Goal: Transaction & Acquisition: Purchase product/service

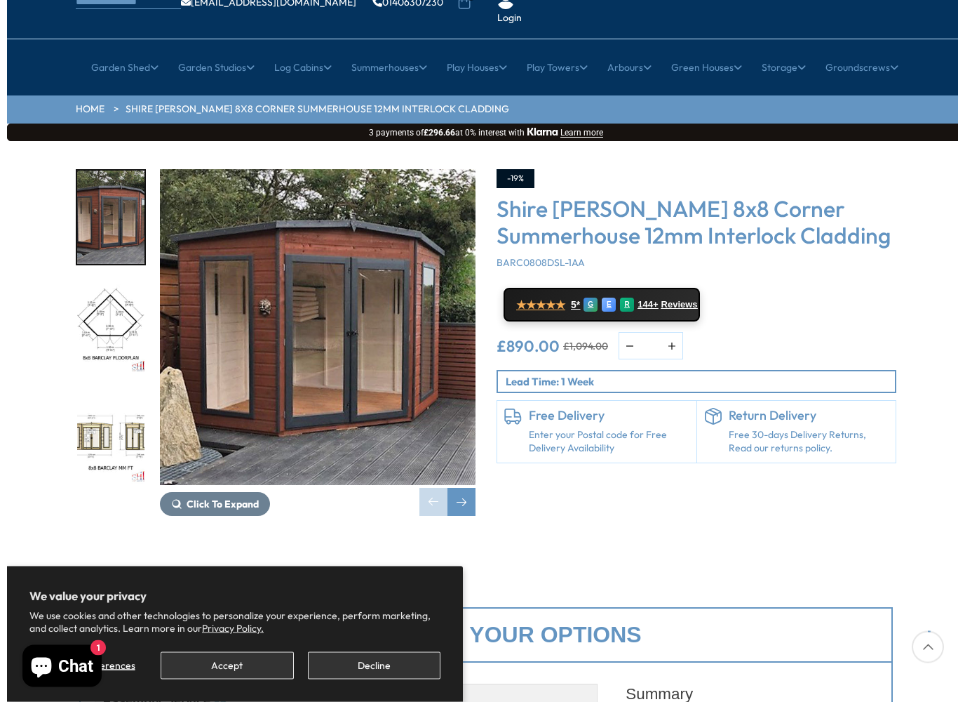
scroll to position [109, 0]
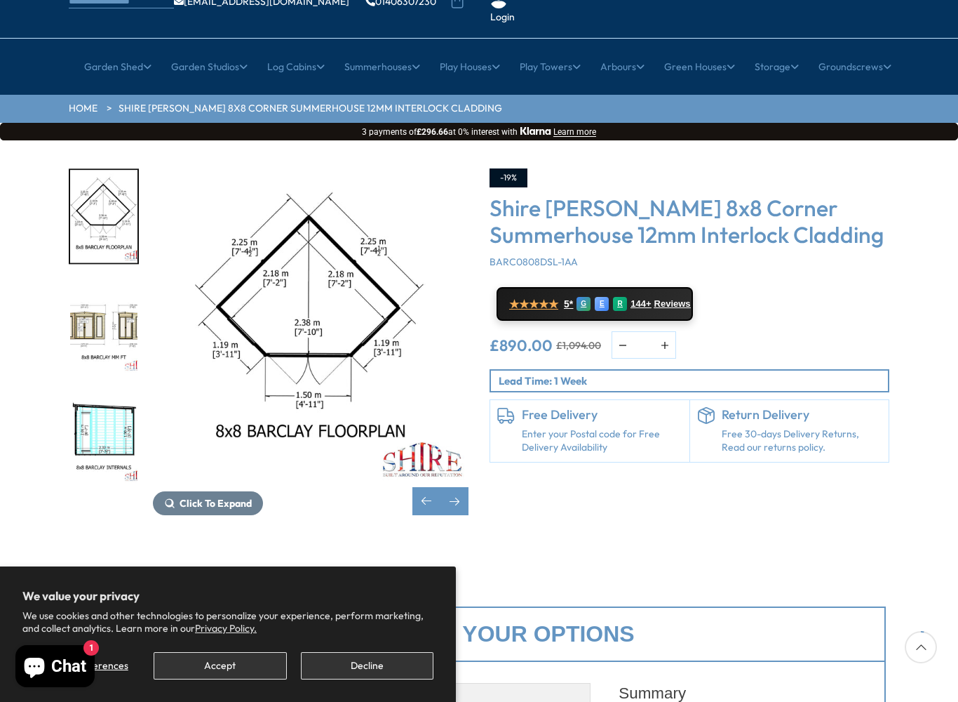
click at [464, 487] on div "Next slide" at bounding box center [455, 501] width 28 height 28
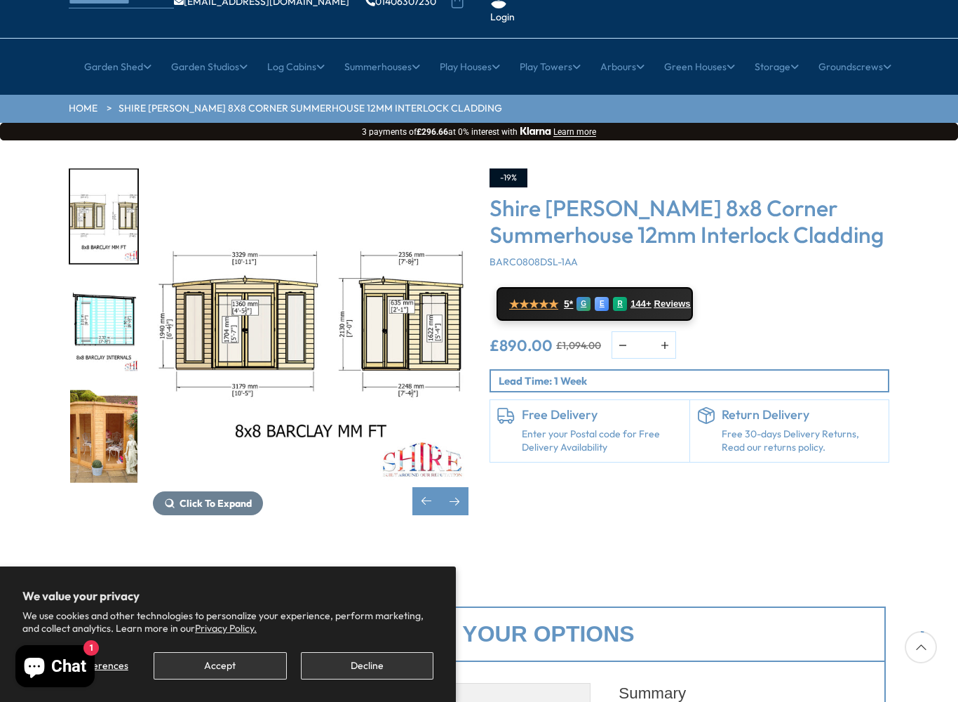
click at [461, 487] on div "Next slide" at bounding box center [455, 501] width 28 height 28
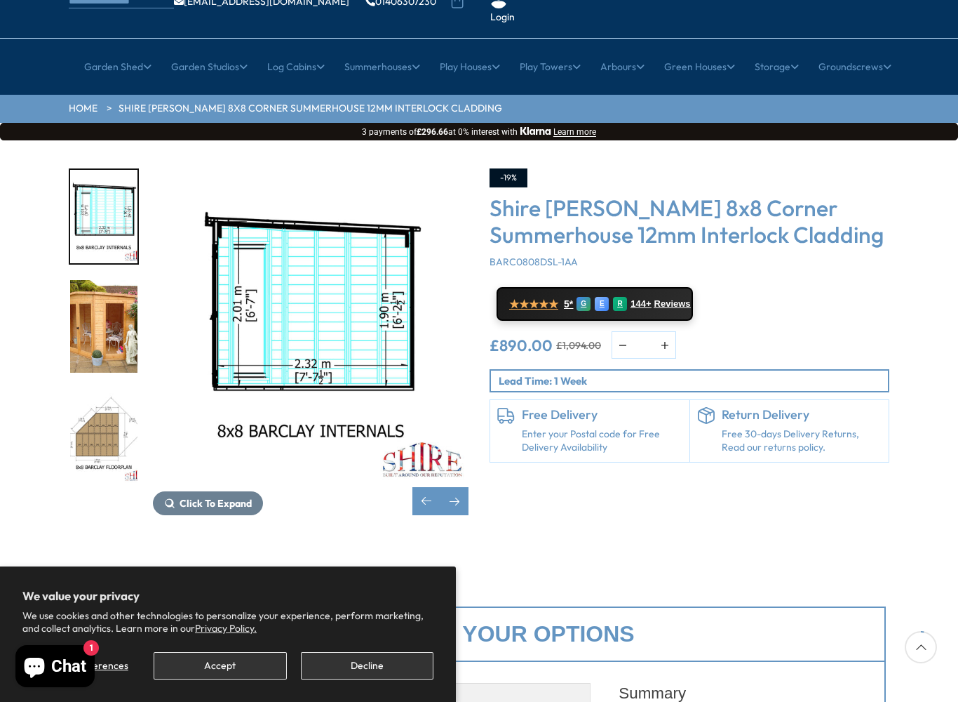
click at [464, 487] on div "Next slide" at bounding box center [455, 501] width 28 height 28
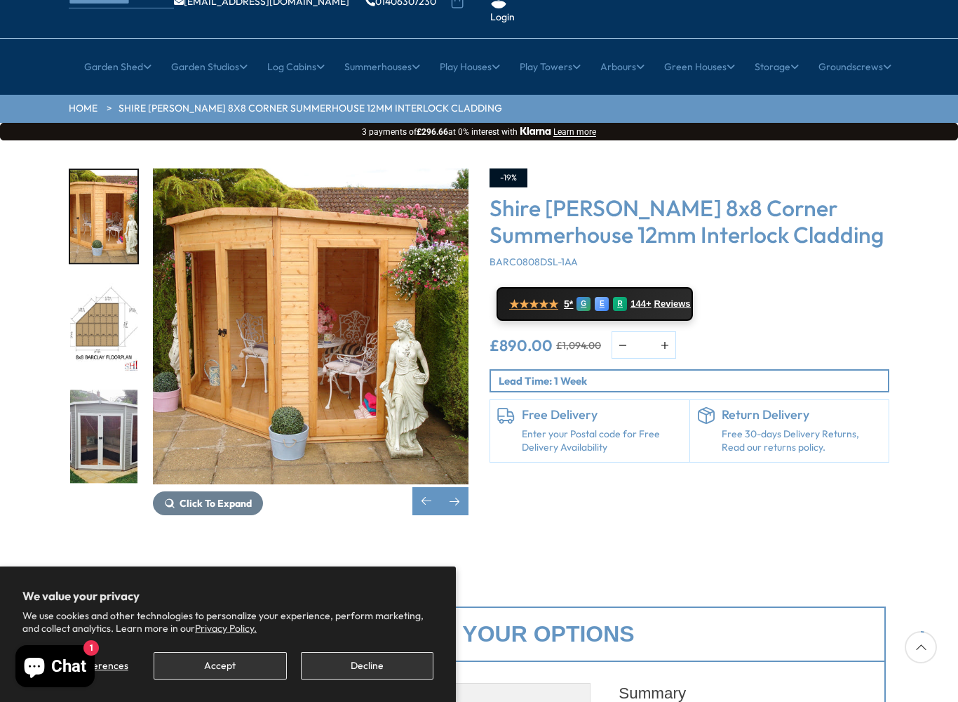
click at [460, 487] on div "Next slide" at bounding box center [455, 501] width 28 height 28
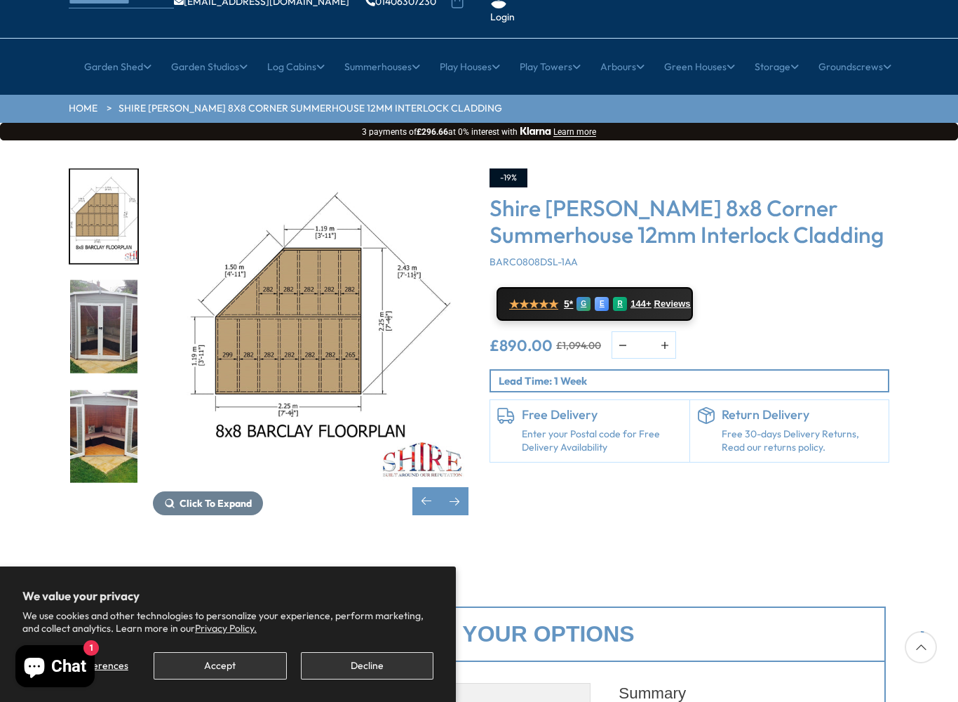
click at [460, 487] on div "Next slide" at bounding box center [455, 501] width 28 height 28
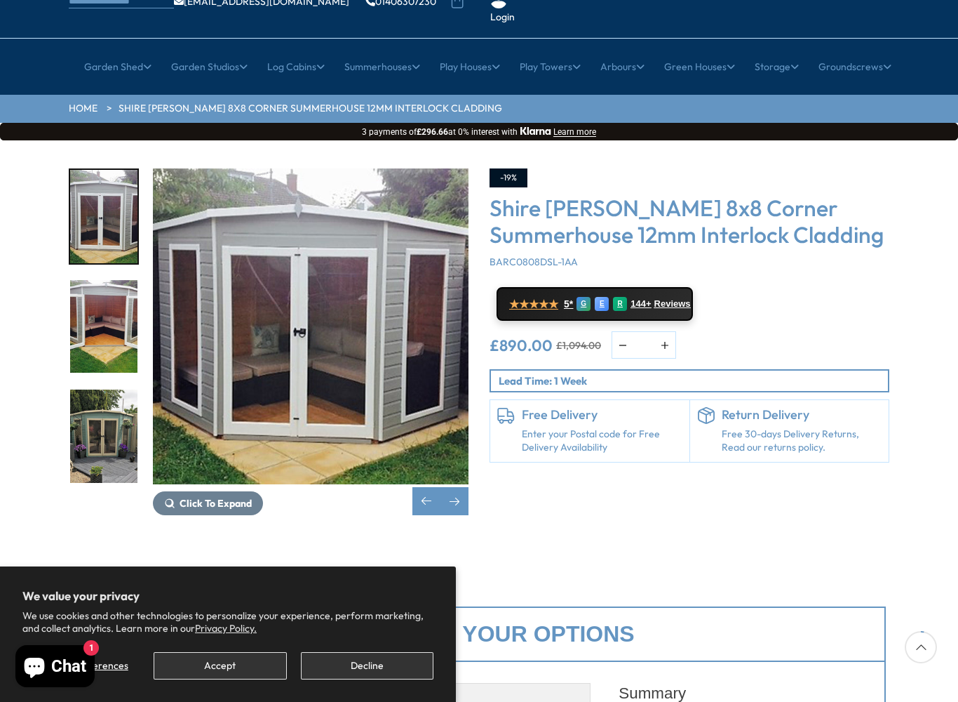
click at [462, 487] on div "Next slide" at bounding box center [455, 501] width 28 height 28
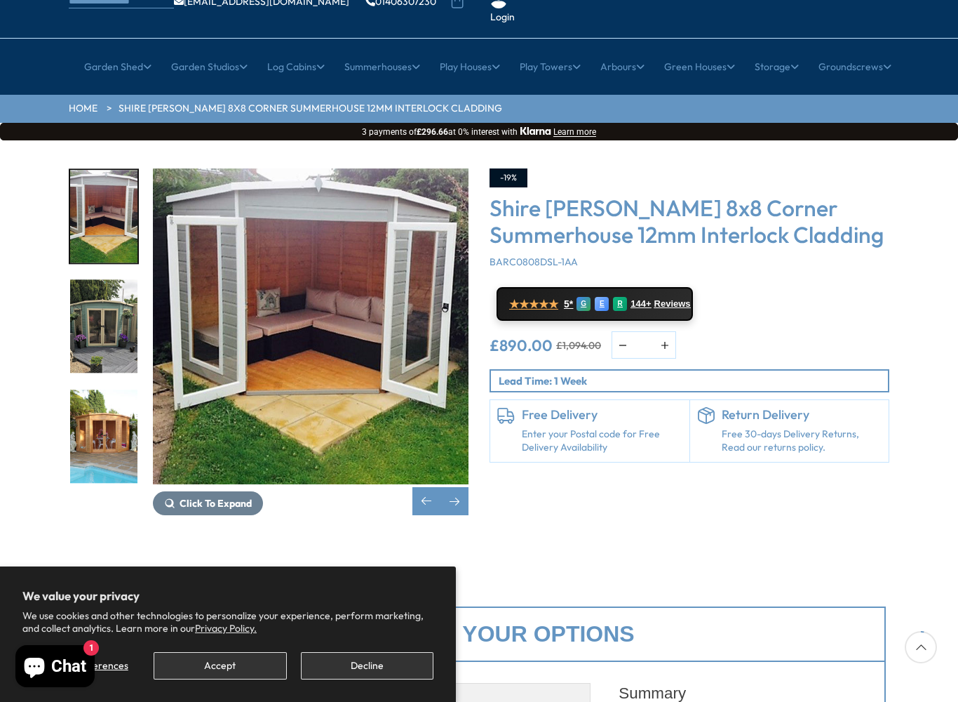
click at [460, 487] on div "Next slide" at bounding box center [455, 501] width 28 height 28
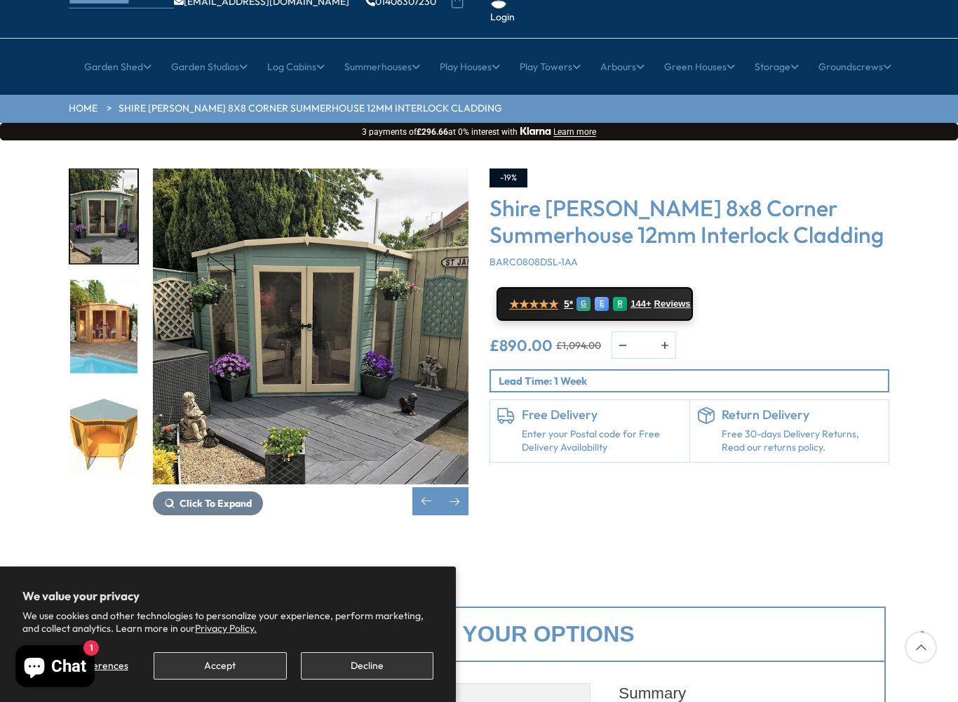
click at [460, 487] on div "Next slide" at bounding box center [455, 501] width 28 height 28
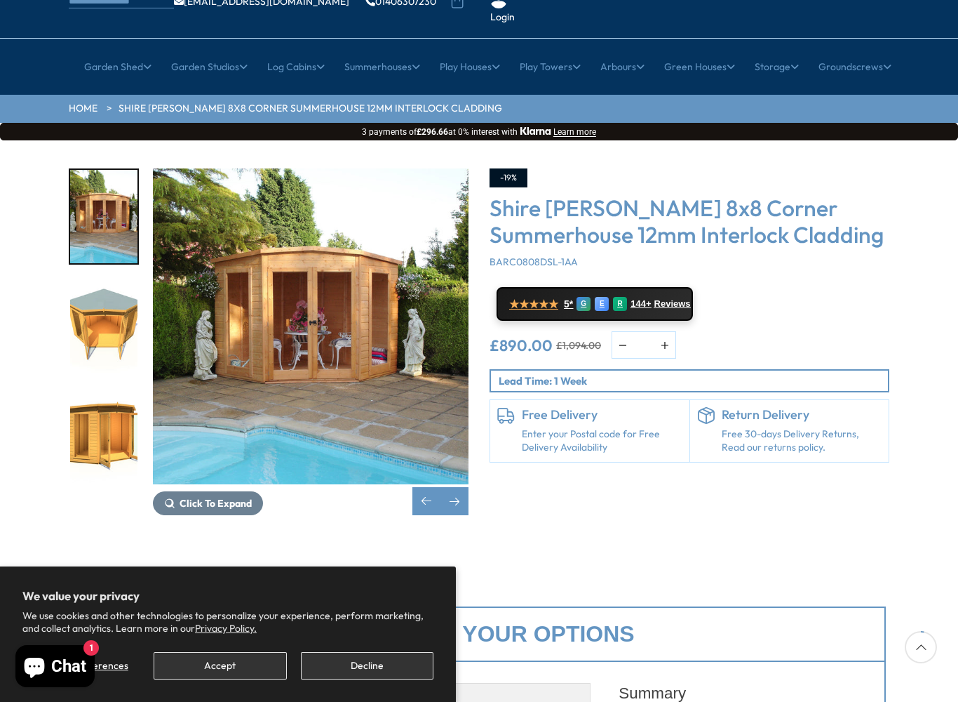
click at [456, 487] on div "Next slide" at bounding box center [455, 501] width 28 height 28
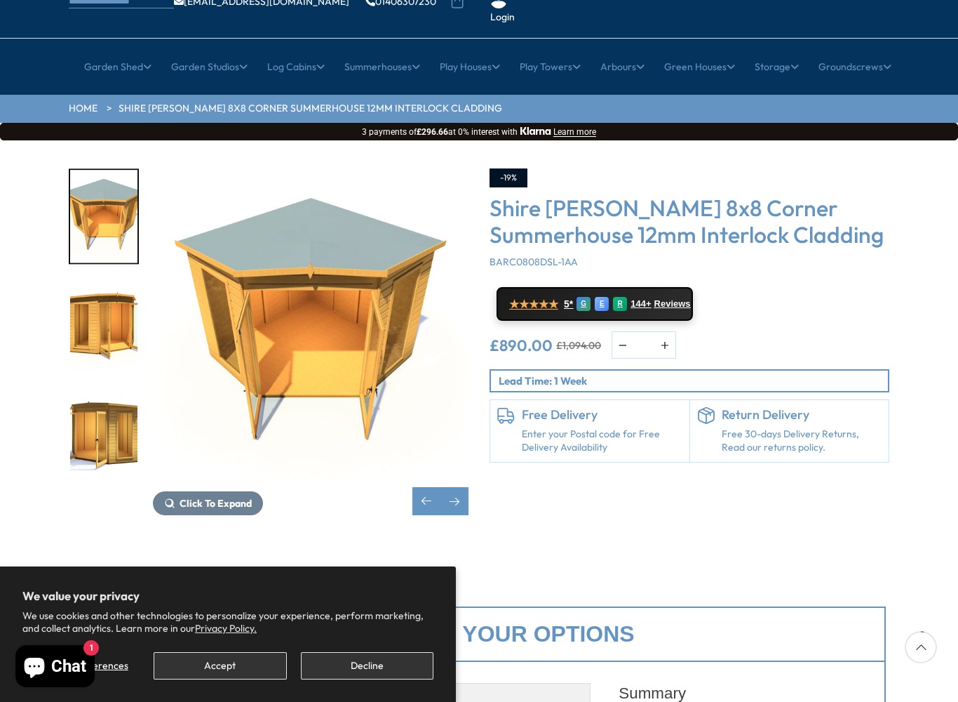
click at [457, 487] on div "Next slide" at bounding box center [455, 501] width 28 height 28
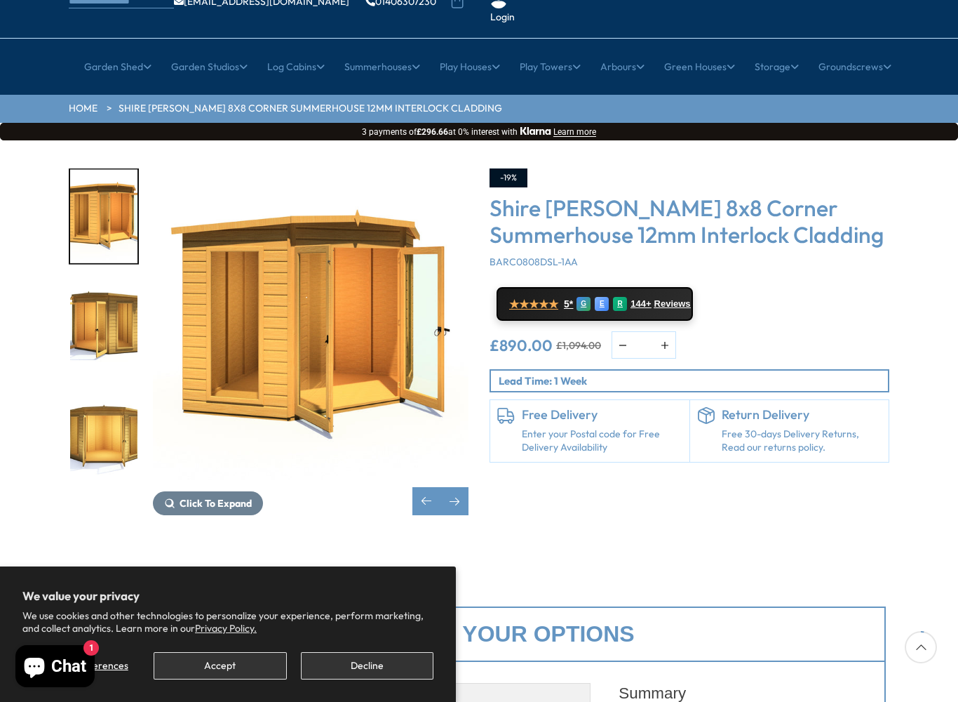
click at [456, 487] on div "Next slide" at bounding box center [455, 501] width 28 height 28
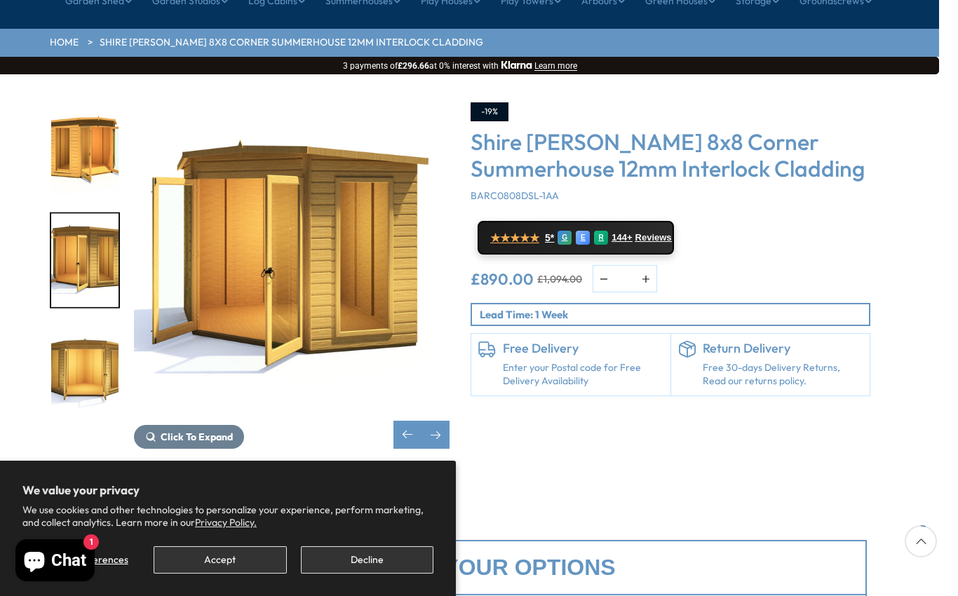
scroll to position [175, 21]
